Goal: Information Seeking & Learning: Learn about a topic

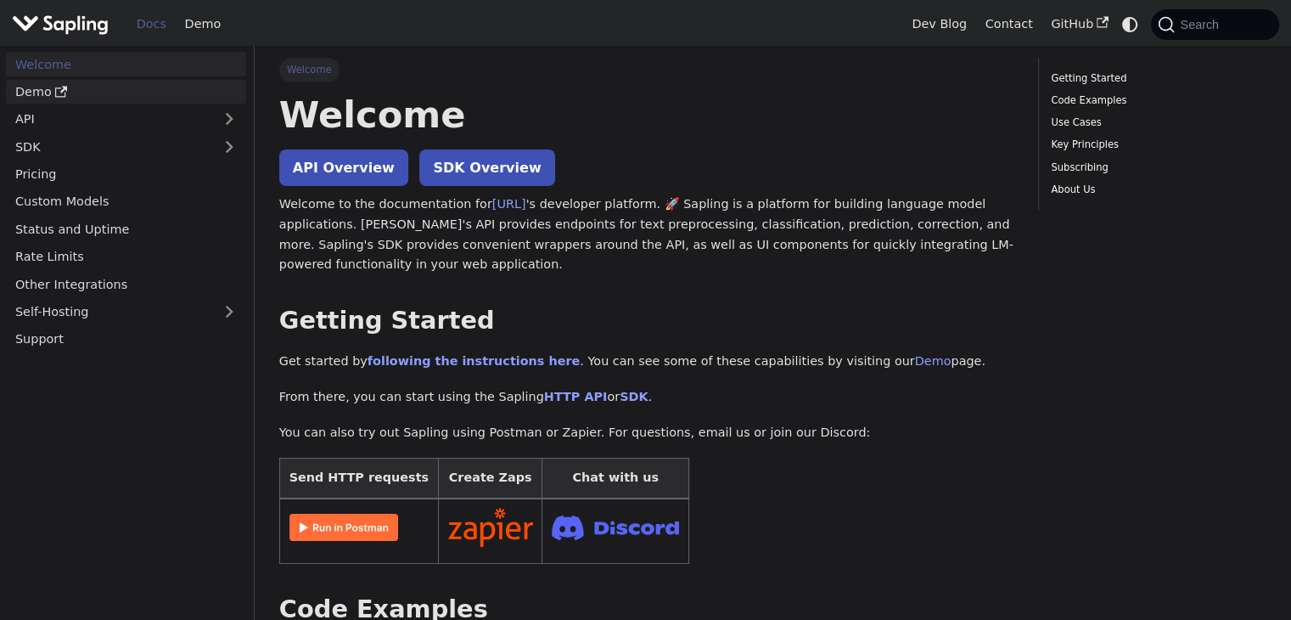
click at [33, 92] on link "Demo" at bounding box center [126, 92] width 240 height 25
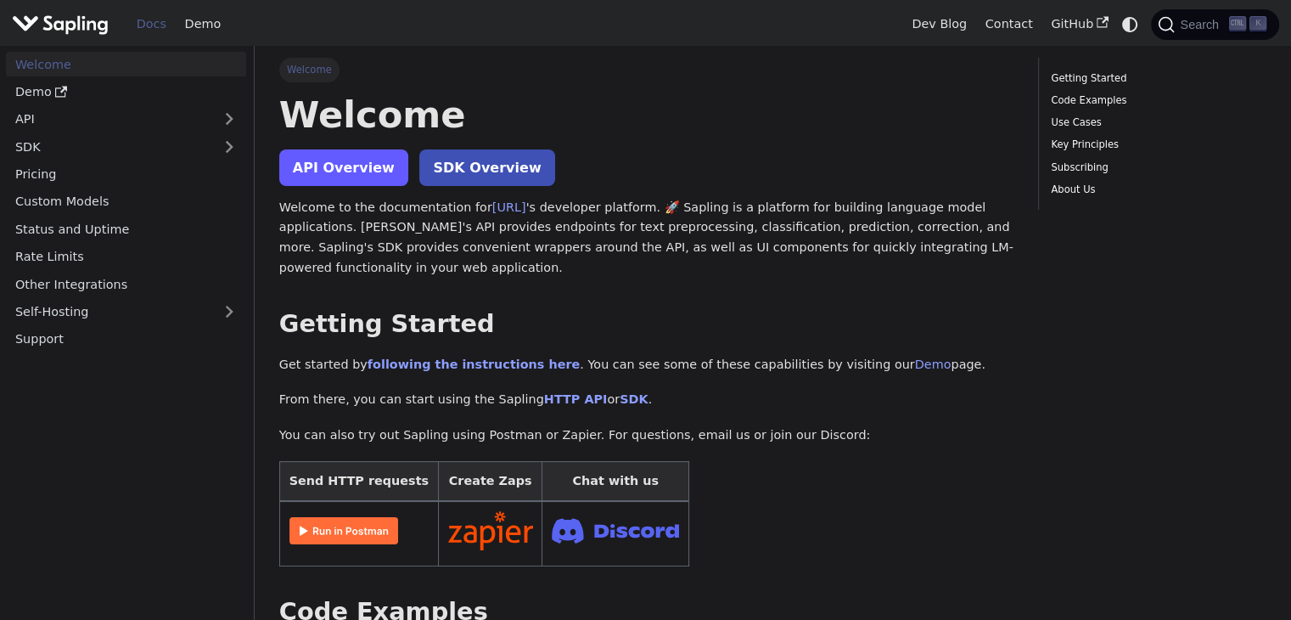
click at [367, 177] on link "API Overview" at bounding box center [343, 167] width 129 height 36
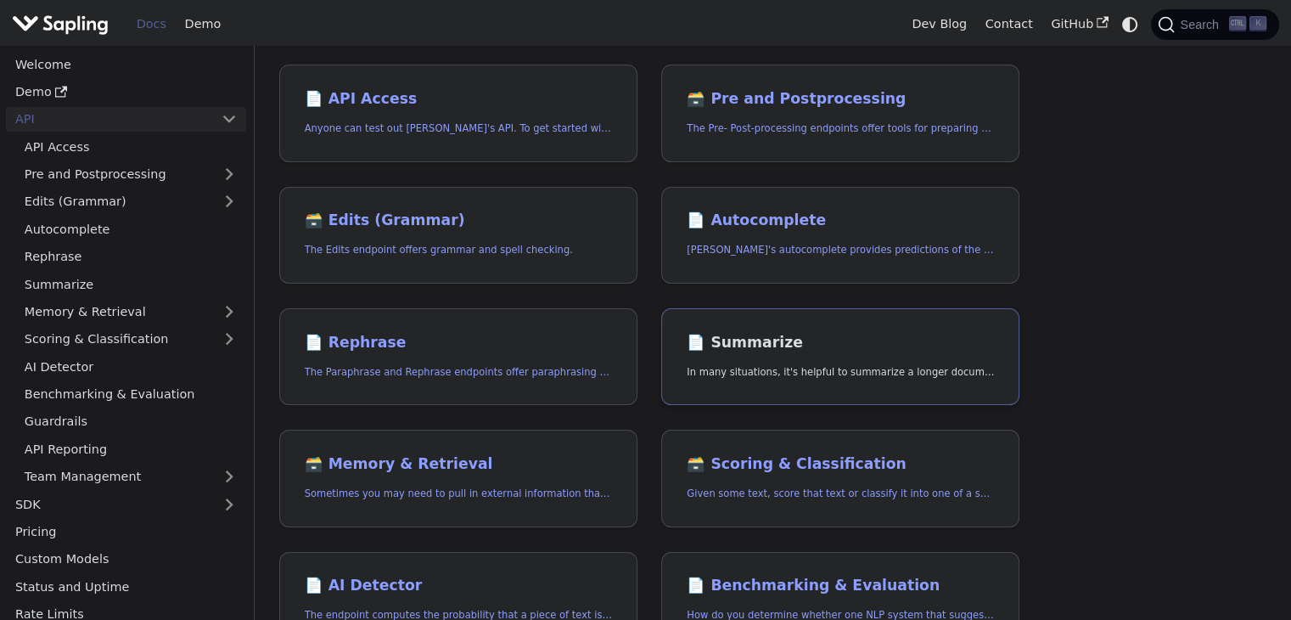
scroll to position [170, 0]
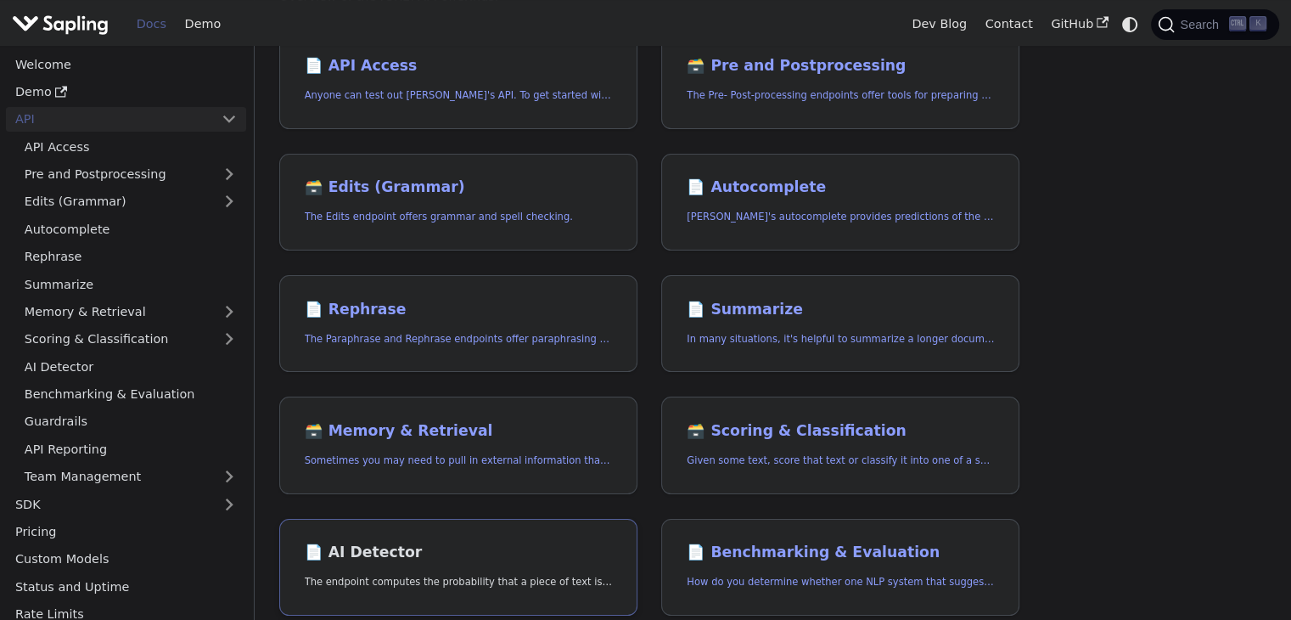
click at [513, 546] on h2 "📄️ AI Detector" at bounding box center [458, 552] width 307 height 19
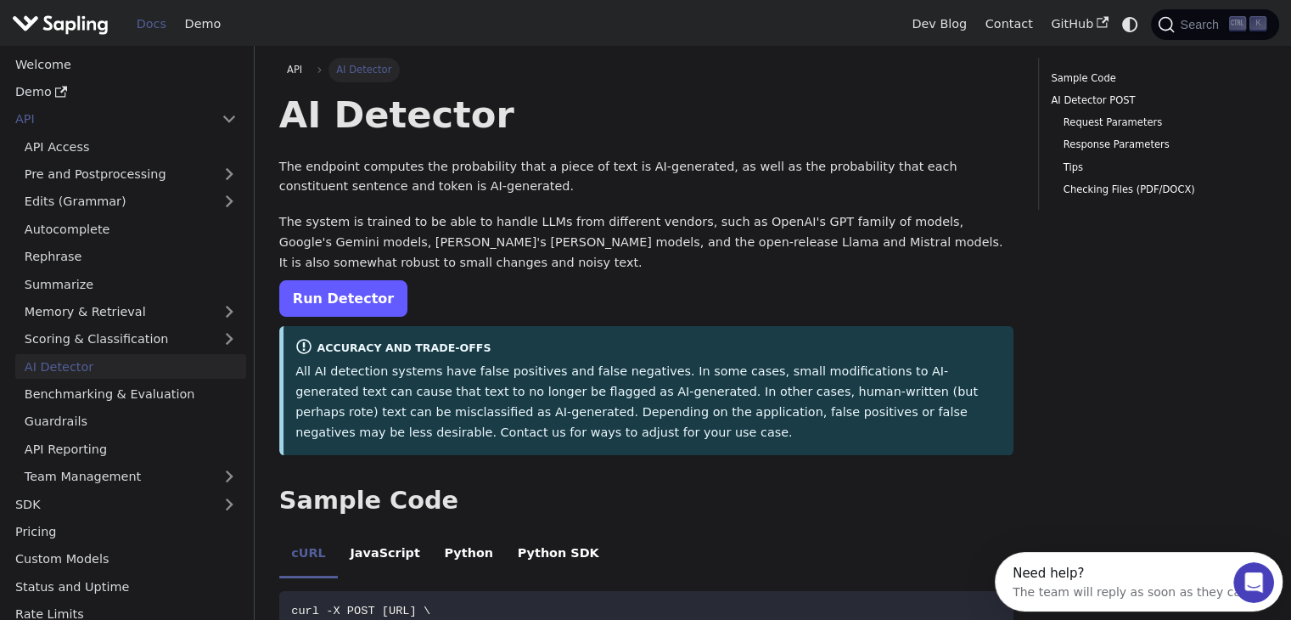
click at [340, 313] on link "Run Detector" at bounding box center [343, 298] width 128 height 36
